Goal: Book appointment/travel/reservation

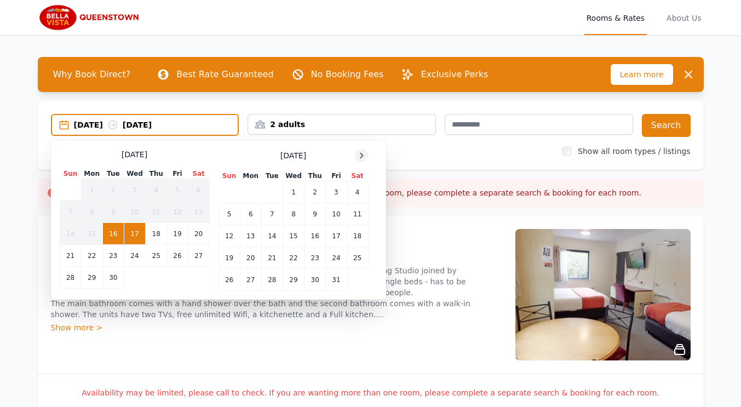
click at [363, 155] on icon at bounding box center [362, 155] width 3 height 5
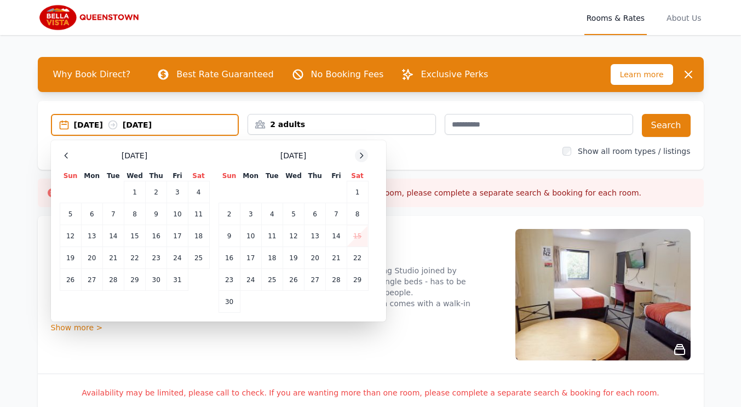
click at [363, 155] on icon at bounding box center [362, 155] width 3 height 5
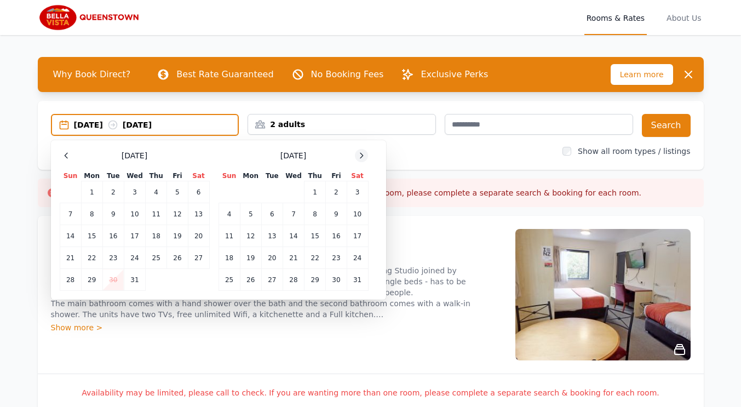
click at [363, 155] on icon at bounding box center [362, 155] width 3 height 5
click at [335, 193] on td "3" at bounding box center [336, 192] width 21 height 22
click at [227, 215] on td "5" at bounding box center [229, 214] width 21 height 22
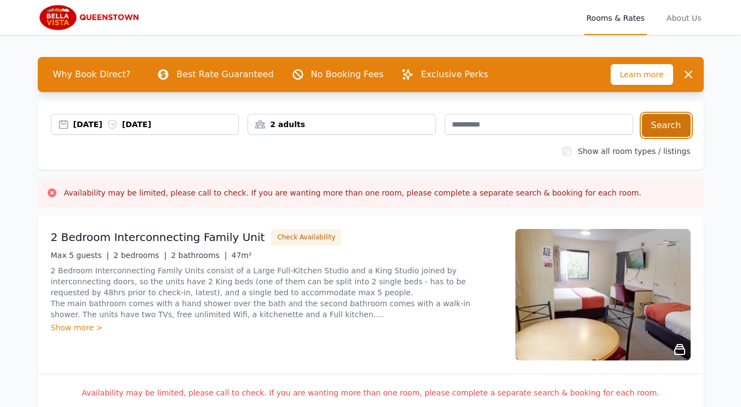
click at [670, 130] on button "Search" at bounding box center [666, 125] width 49 height 23
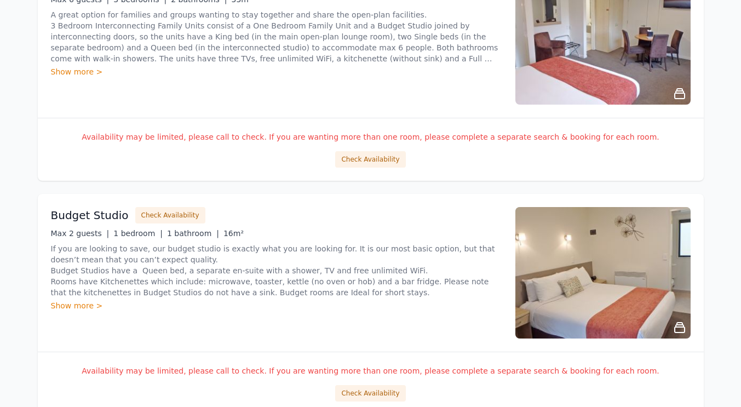
scroll to position [493, 0]
